Goal: Contribute content

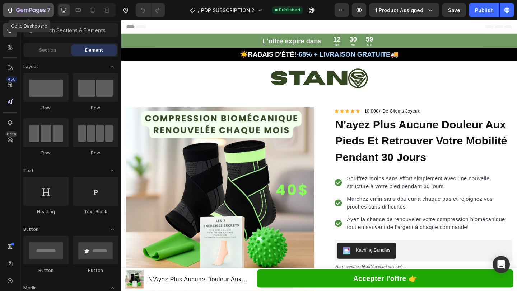
click at [17, 11] on icon "button" at bounding box center [18, 10] width 4 height 4
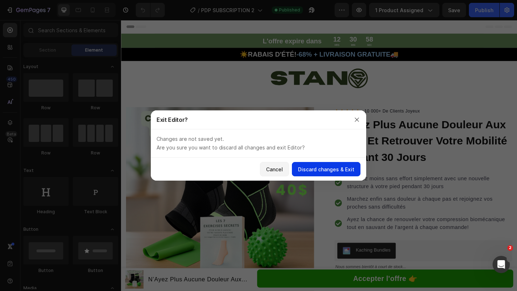
click at [301, 170] on div "Discard changes & Exit" at bounding box center [326, 170] width 56 height 8
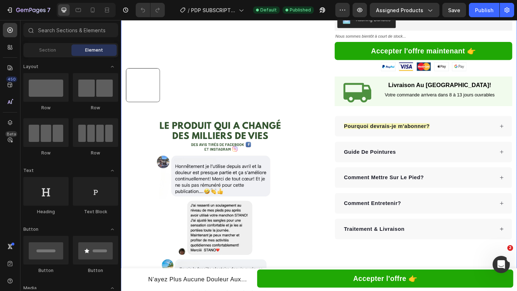
scroll to position [246, 0]
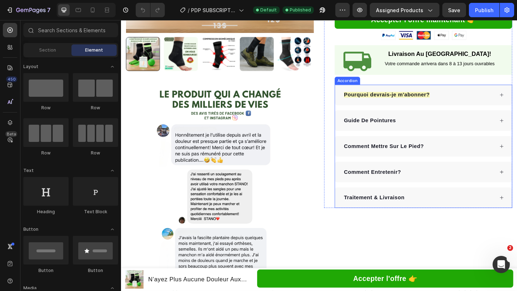
drag, startPoint x: 471, startPoint y: 143, endPoint x: 467, endPoint y: 147, distance: 5.6
click at [471, 107] on div "Pourquoi devrais-je m'abonner?" at bounding box center [444, 101] width 164 height 11
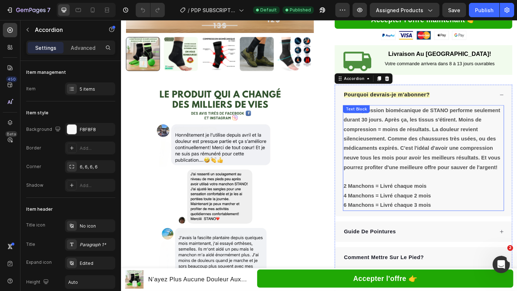
click at [441, 177] on strong "La compression biomécanique de STANO performe seulement durant 30 jours. Après …" at bounding box center [448, 149] width 170 height 68
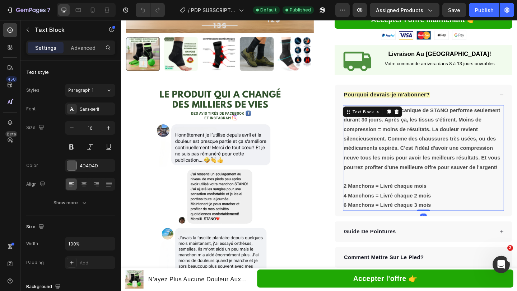
click at [441, 177] on strong "La compression biomécanique de STANO performe seulement durant 30 jours. Après …" at bounding box center [448, 149] width 170 height 68
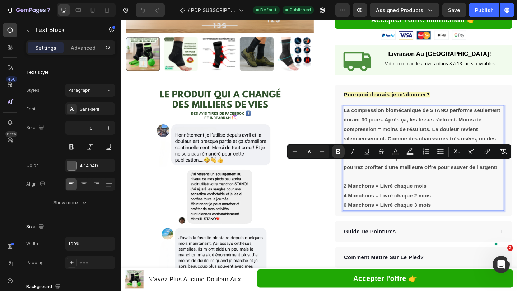
click at [433, 184] on p "La compression biomécanique de STANO performe seulement durant 30 jours. Après …" at bounding box center [450, 149] width 174 height 72
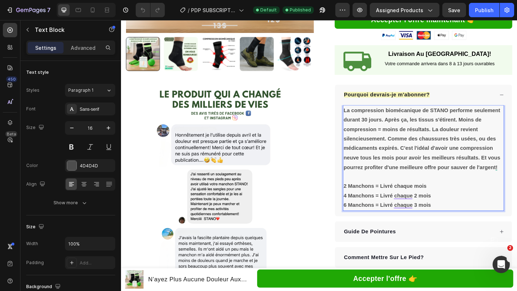
click at [505, 183] on strong "La compression biomécanique de STANO performe seulement durant 30 jours. Après …" at bounding box center [448, 149] width 170 height 68
click at [401, 169] on strong "La compression biomécanique de STANO performe seulement durant 30 jours. Après …" at bounding box center [448, 149] width 170 height 68
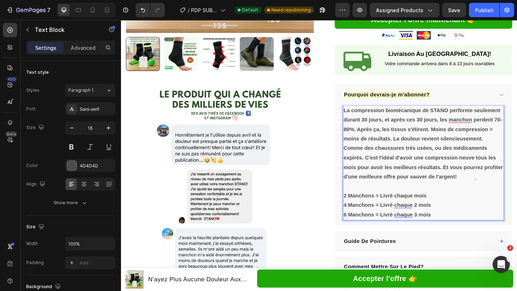
click at [366, 178] on strong "La compression biomécanique de STANO performe seulement durant 30 jours, et apr…" at bounding box center [449, 154] width 173 height 79
click at [383, 180] on strong "La compression biomécanique de STANO performe seulement durant 30 jours, et apr…" at bounding box center [449, 154] width 173 height 79
click at [374, 179] on strong "La compression biomécanique de STANO performe seulement durant 30 jours, et apr…" at bounding box center [449, 154] width 173 height 79
click at [372, 178] on strong "La compression biomécanique de STANO performe seulement durant 30 jours, et apr…" at bounding box center [449, 154] width 173 height 79
click at [387, 178] on strong "La compression biomécanique de STANO performe seulement durant 30 jours, et apr…" at bounding box center [448, 154] width 170 height 79
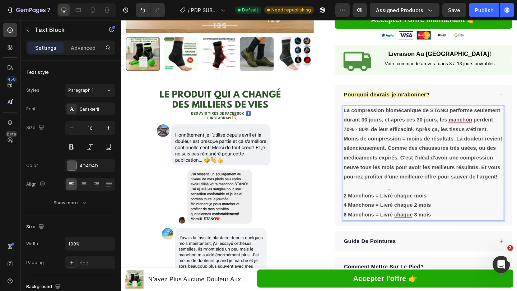
click at [499, 169] on strong "La compression biomécanique de STANO performe seulement durant 30 jours, et apr…" at bounding box center [449, 154] width 173 height 79
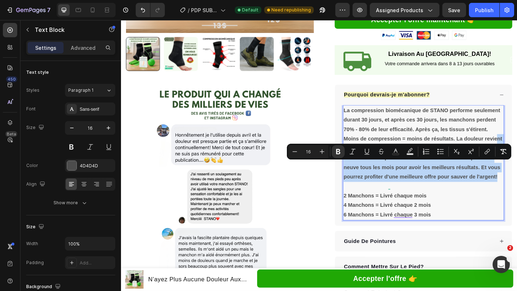
drag, startPoint x: 414, startPoint y: 241, endPoint x: 373, endPoint y: 200, distance: 58.1
click at [373, 196] on p "La compression biomécanique de STANO performe seulement durant 30 jours, et apr…" at bounding box center [450, 154] width 174 height 83
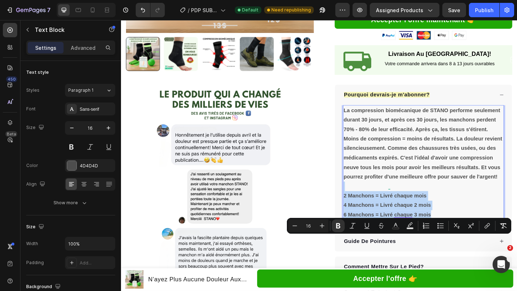
drag, startPoint x: 459, startPoint y: 282, endPoint x: 362, endPoint y: 250, distance: 101.9
click at [362, 238] on div "La compression biomécanique de STANO performe seulement durant 30 jours, et apr…" at bounding box center [449, 176] width 175 height 126
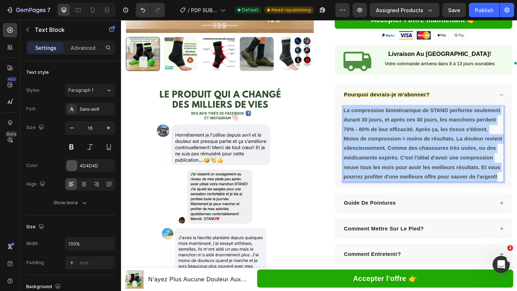
drag, startPoint x: 421, startPoint y: 237, endPoint x: 361, endPoint y: 155, distance: 102.4
click at [363, 155] on p "La compression biomécanique de STANO performe seulement durant 30 jours, et apr…" at bounding box center [450, 154] width 174 height 83
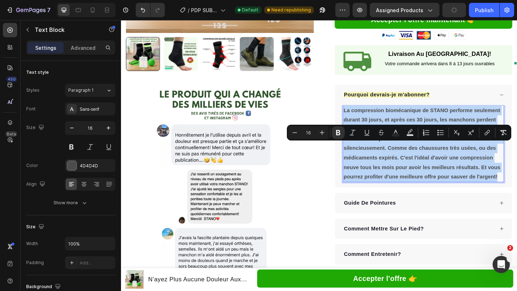
copy strong "La compression biomécanique de STANO performe seulement durant 30 jours, et apr…"
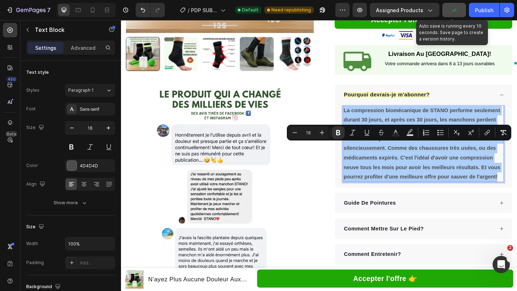
click at [456, 12] on icon "button" at bounding box center [453, 9] width 7 height 7
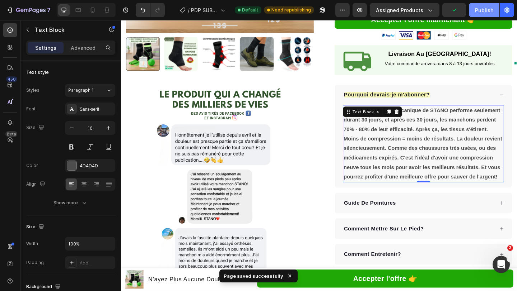
click at [483, 12] on div "Publish" at bounding box center [484, 10] width 18 height 8
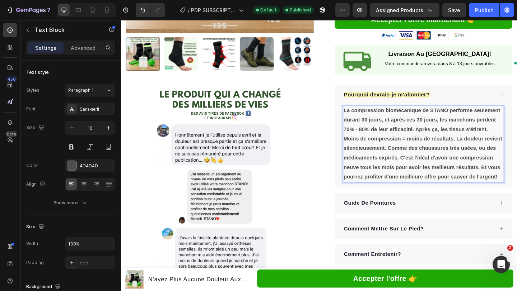
click at [438, 178] on strong "La compression biomécanique de STANO performe seulement durant 30 jours, et apr…" at bounding box center [449, 154] width 173 height 79
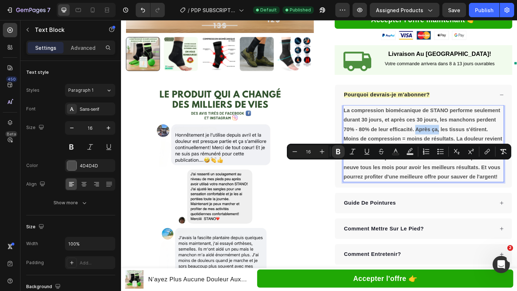
drag, startPoint x: 438, startPoint y: 178, endPoint x: 463, endPoint y: 181, distance: 25.0
click at [463, 181] on strong "La compression biomécanique de STANO performe seulement durant 30 jours, et apr…" at bounding box center [449, 154] width 173 height 79
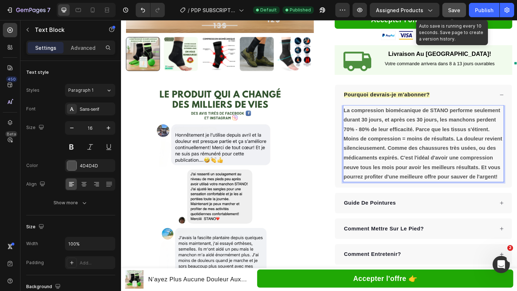
click at [453, 9] on span "Save" at bounding box center [454, 10] width 12 height 6
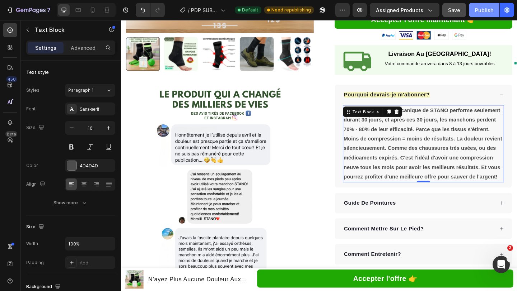
click at [480, 10] on div "Publish" at bounding box center [484, 10] width 18 height 8
